Goal: Information Seeking & Learning: Learn about a topic

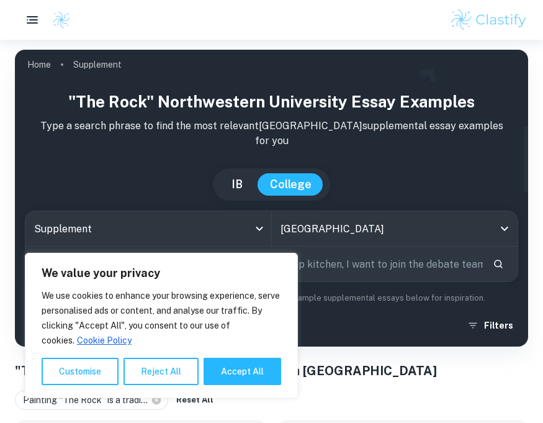
click at [238, 385] on div "We value your privacy We use cookies to enhance your browsing experience, serve…" at bounding box center [161, 325] width 273 height 145
click at [237, 381] on button "Accept All" at bounding box center [243, 371] width 78 height 27
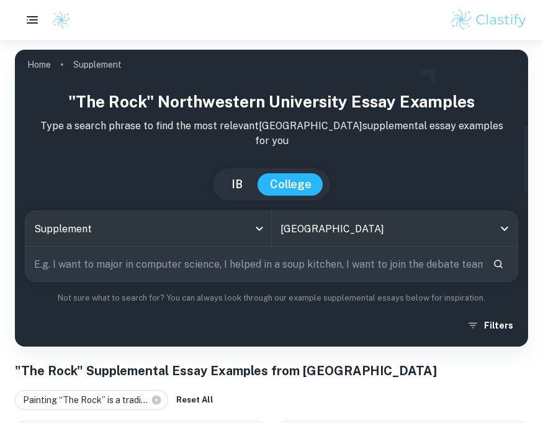
checkbox input "true"
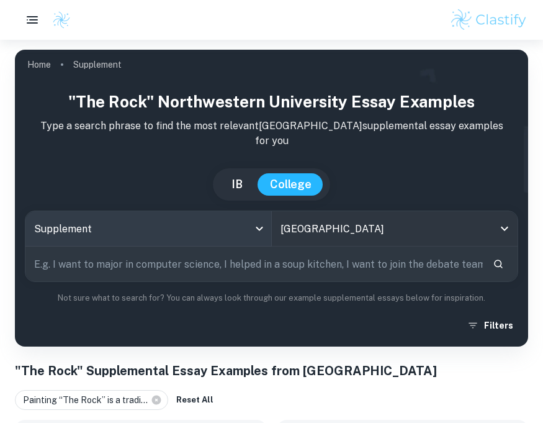
click at [212, 231] on body "We value your privacy We use cookies to enhance your browsing experience, serve…" at bounding box center [271, 251] width 543 height 423
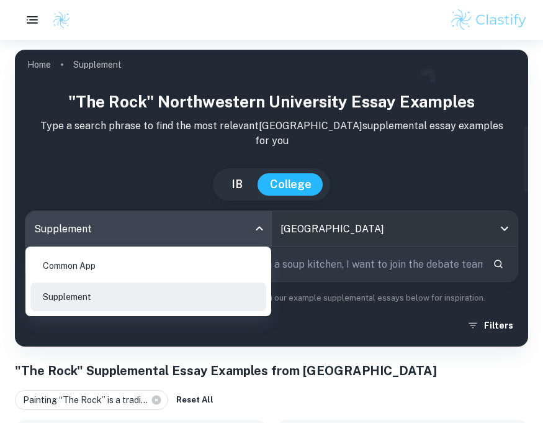
click at [207, 258] on li "Common App" at bounding box center [148, 265] width 236 height 29
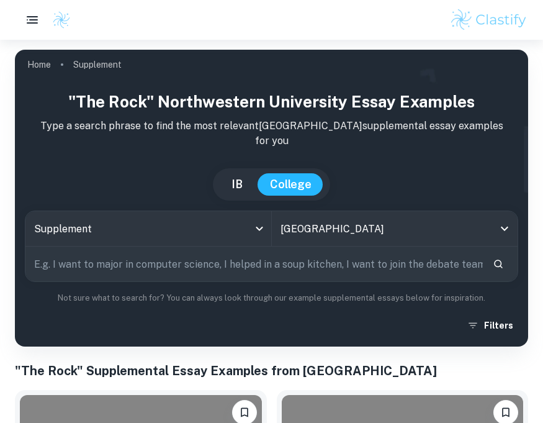
click at [261, 266] on input "text" at bounding box center [254, 264] width 458 height 35
click at [499, 271] on button "Search" at bounding box center [498, 263] width 21 height 21
click at [365, 268] on input "text" at bounding box center [254, 264] width 458 height 35
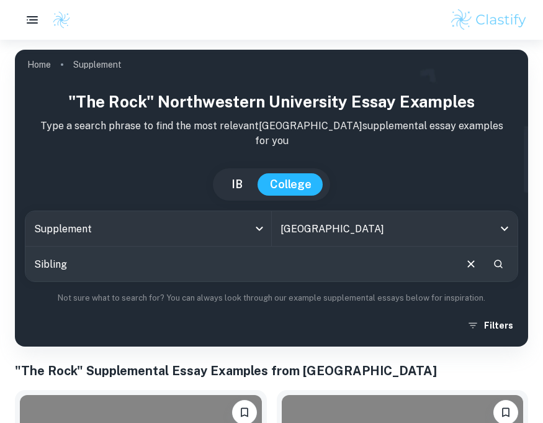
type input "Siblings"
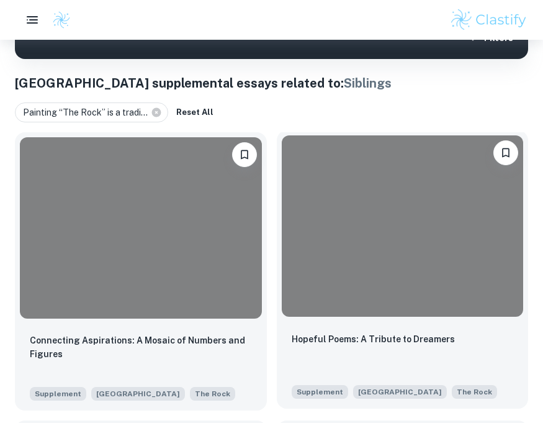
scroll to position [287, 0]
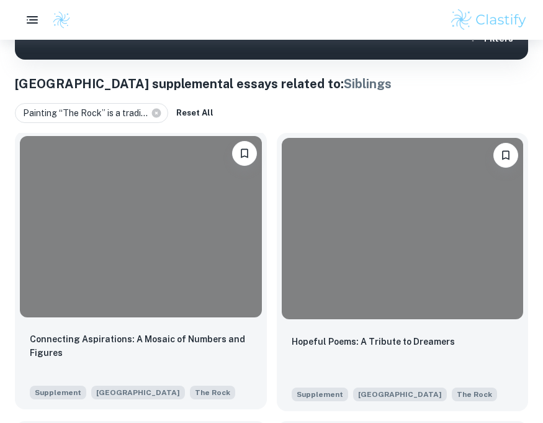
click at [196, 226] on div at bounding box center [141, 226] width 242 height 181
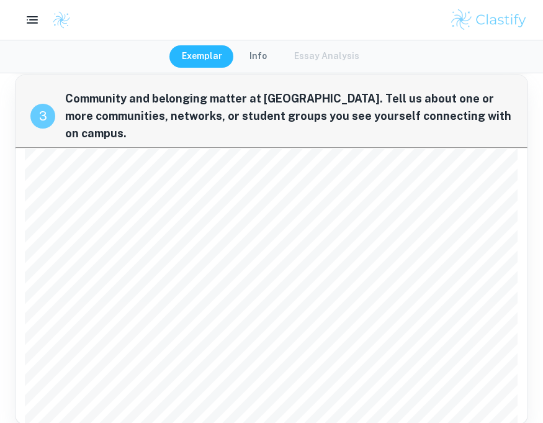
scroll to position [1118, 0]
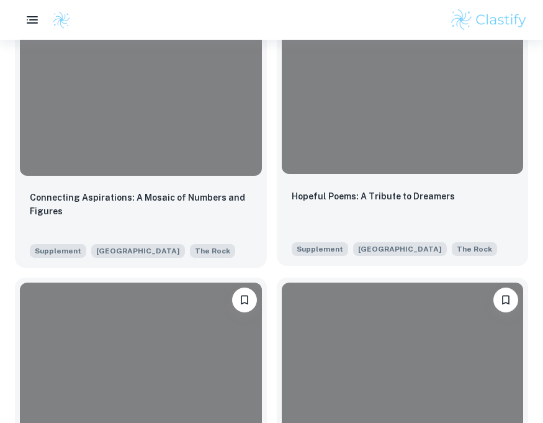
scroll to position [419, 0]
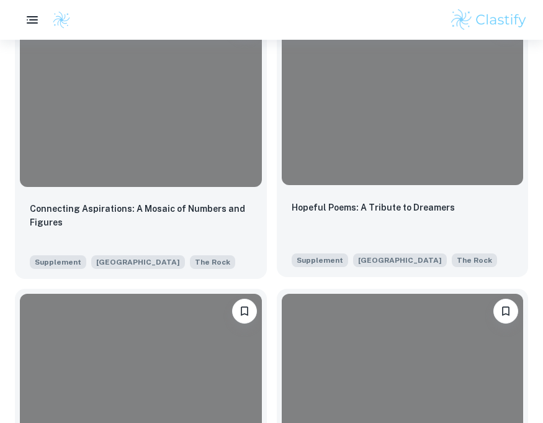
click at [355, 122] on div at bounding box center [403, 94] width 242 height 181
